Goal: Transaction & Acquisition: Purchase product/service

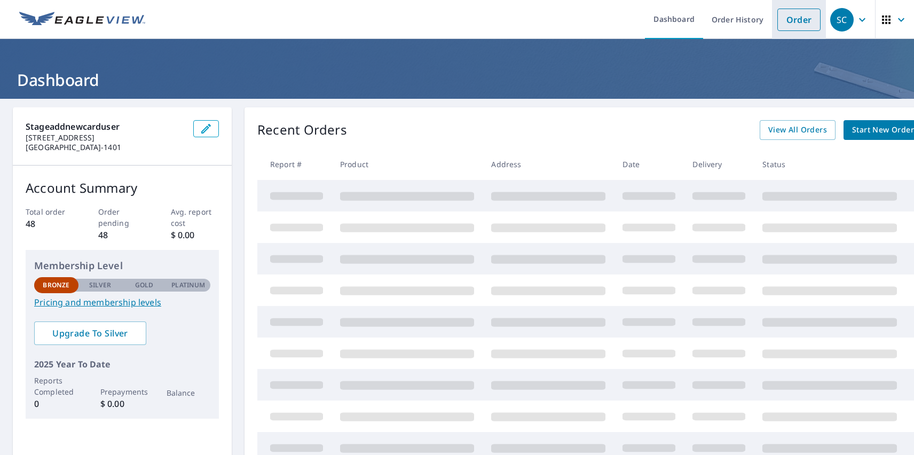
click at [790, 19] on link "Order" at bounding box center [798, 20] width 43 height 22
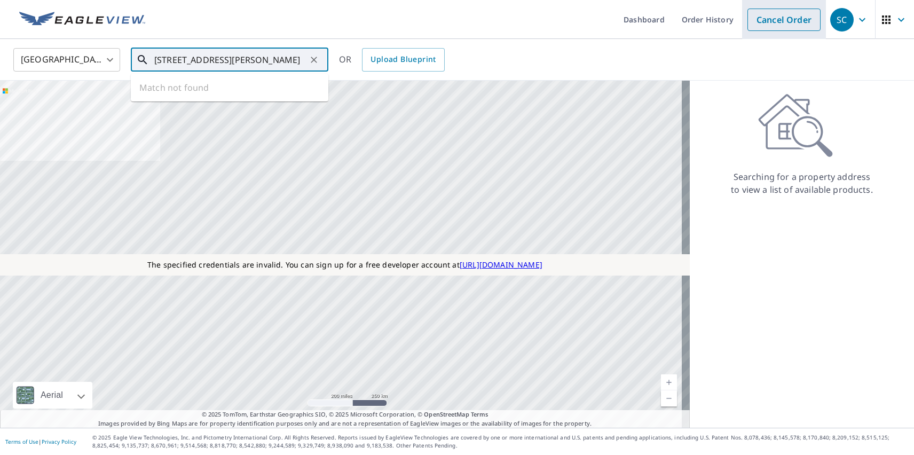
type input "[STREET_ADDRESS][PERSON_NAME]"
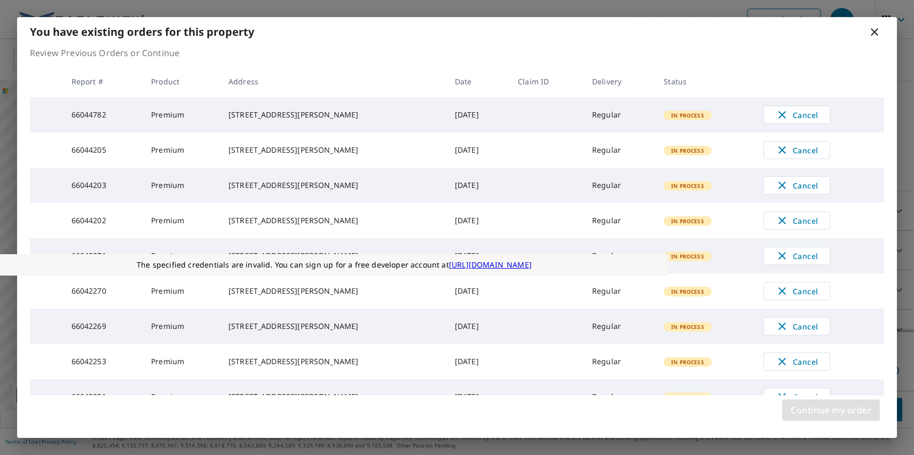
click at [830, 410] on span "Continue my order" at bounding box center [830, 409] width 81 height 15
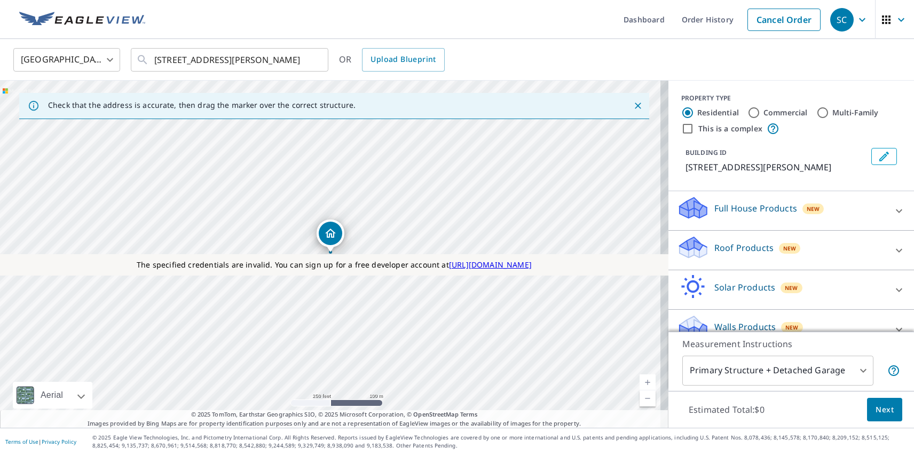
click at [734, 247] on p "Roof Products" at bounding box center [743, 247] width 59 height 13
click at [703, 311] on p "Premium" at bounding box center [712, 310] width 38 height 13
click at [693, 311] on input "Premium $31 - $82.5" at bounding box center [685, 310] width 16 height 13
checkbox input "true"
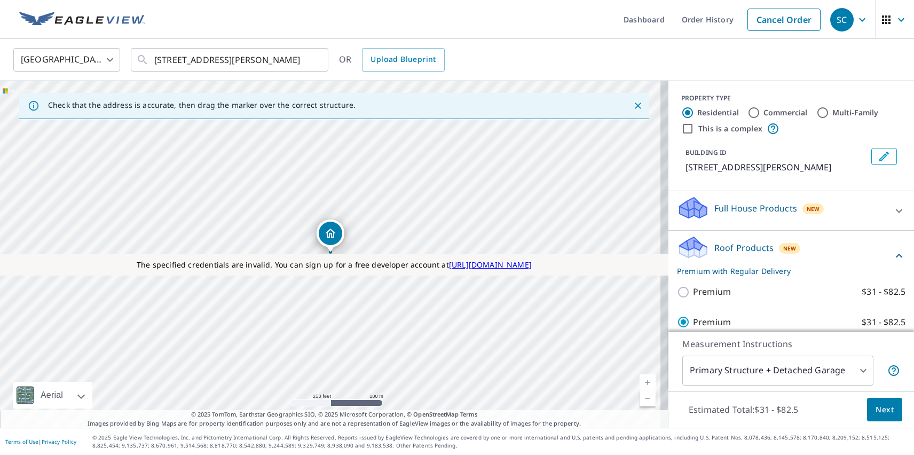
click at [876, 409] on span "Next" at bounding box center [884, 409] width 18 height 13
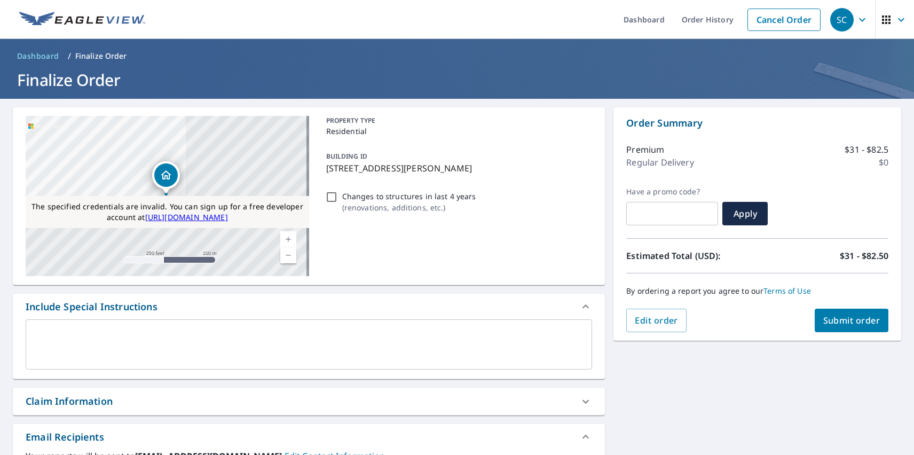
click at [834, 19] on div "SC" at bounding box center [841, 19] width 23 height 23
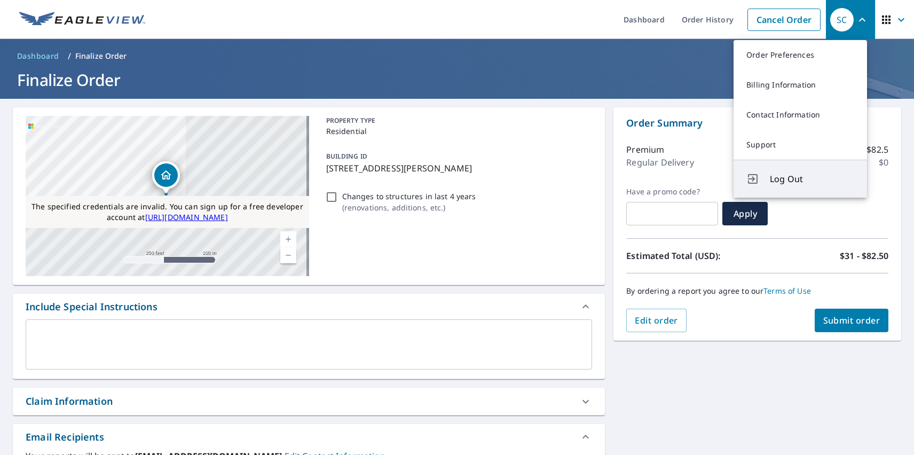
click at [812, 179] on span "Log Out" at bounding box center [812, 178] width 84 height 13
